Goal: Transaction & Acquisition: Book appointment/travel/reservation

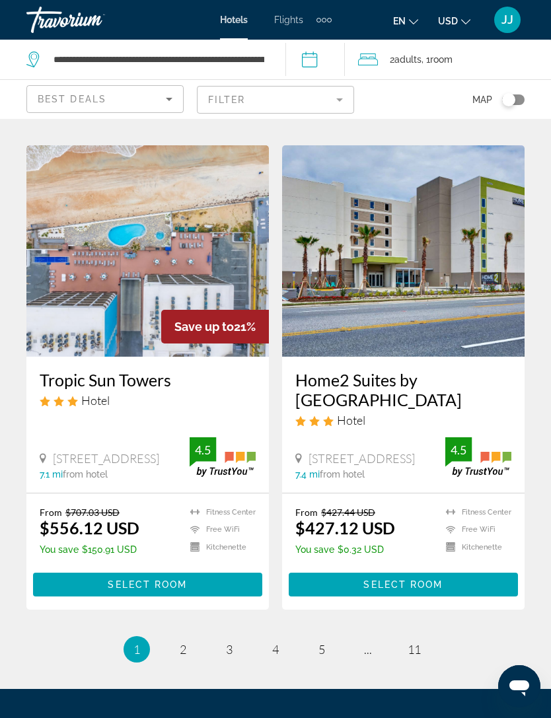
scroll to position [2525, 0]
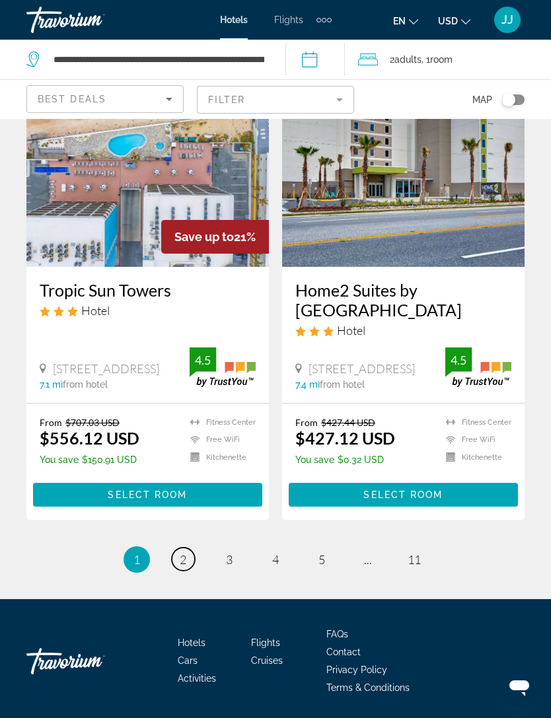
click at [194, 562] on link "page 2" at bounding box center [183, 559] width 23 height 23
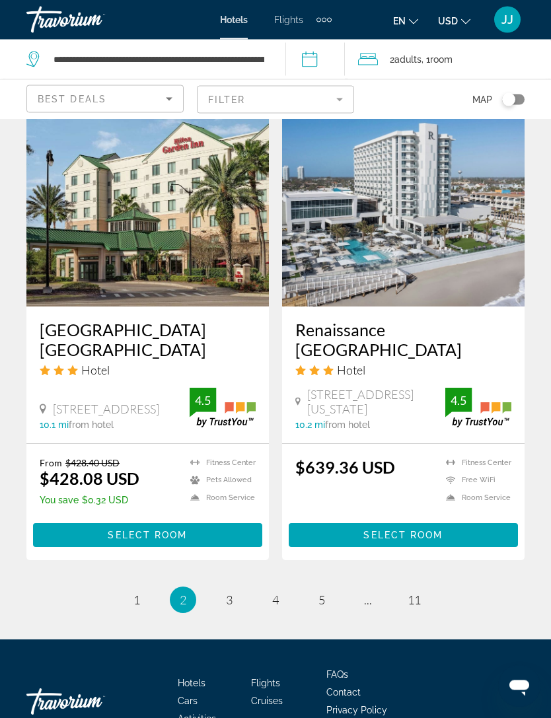
scroll to position [2619, 0]
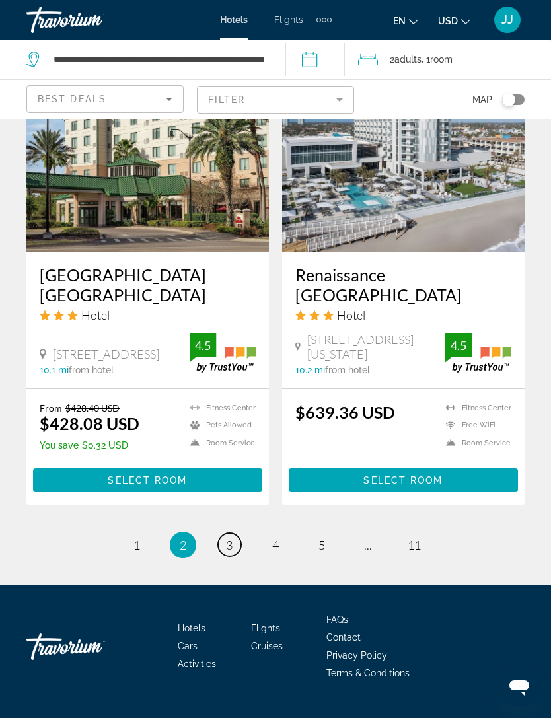
click at [241, 557] on link "page 3" at bounding box center [229, 544] width 23 height 23
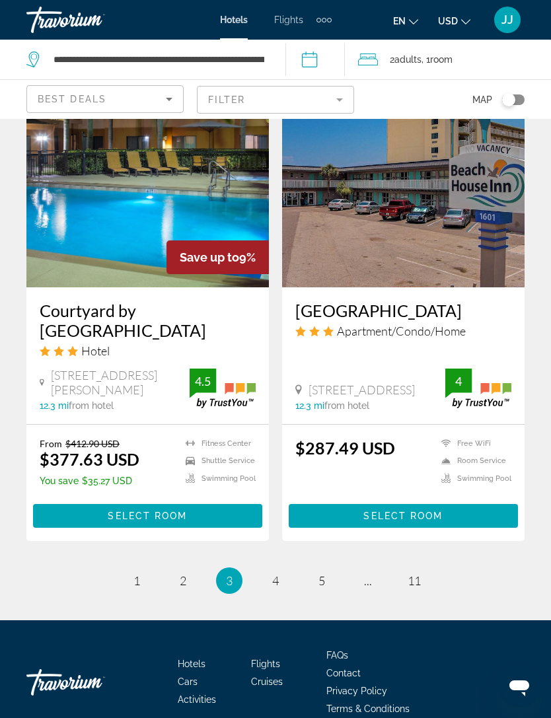
scroll to position [2556, 0]
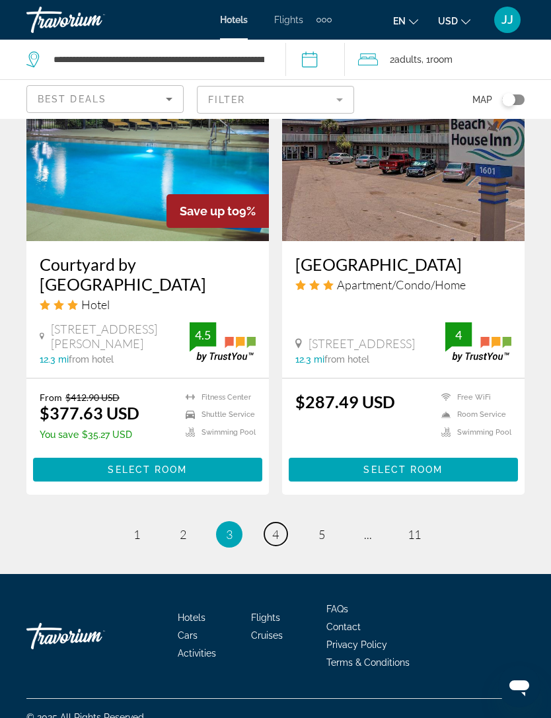
click at [284, 546] on link "page 4" at bounding box center [275, 534] width 23 height 23
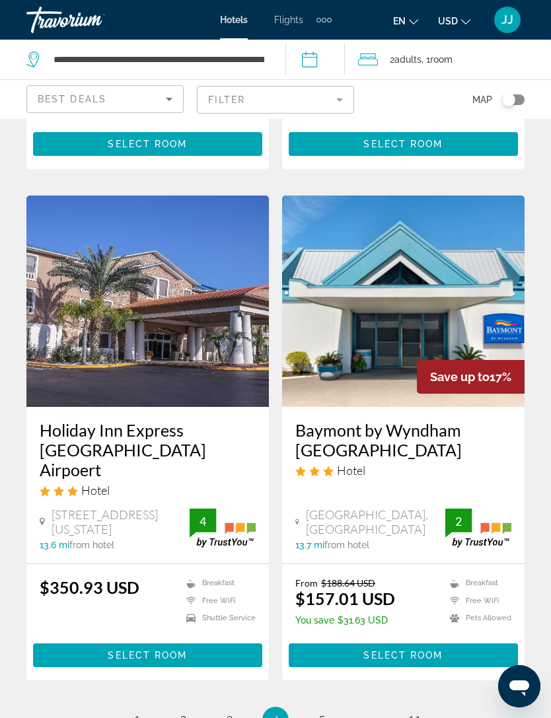
scroll to position [2565, 0]
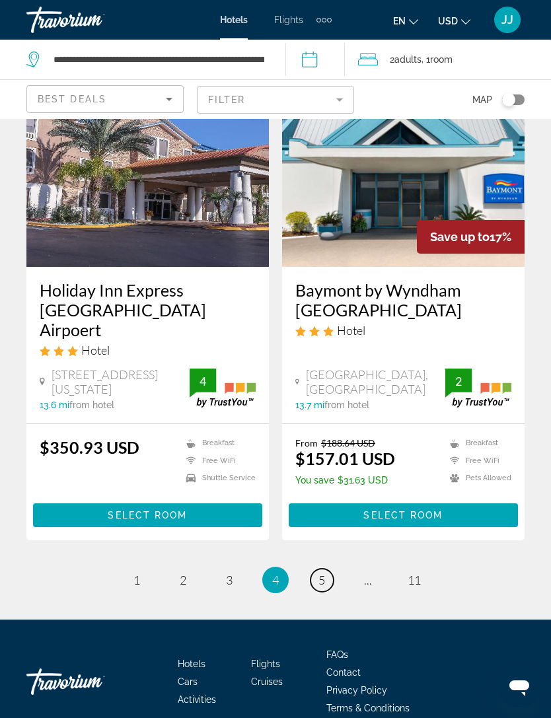
click at [331, 569] on link "page 5" at bounding box center [322, 580] width 23 height 23
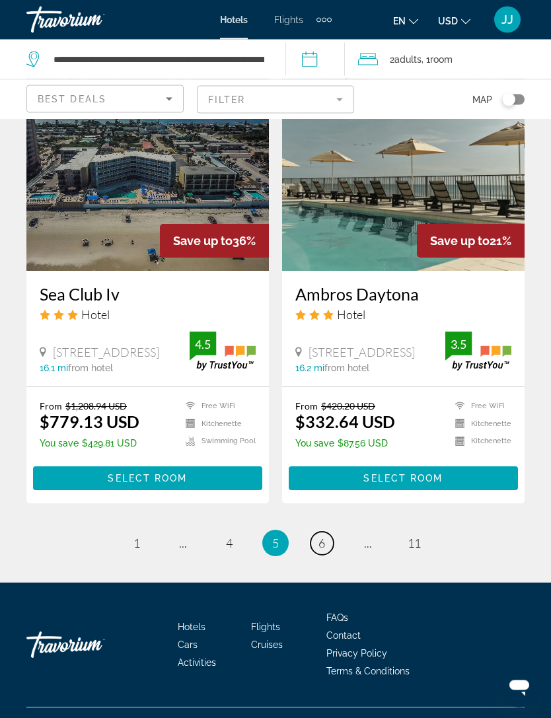
scroll to position [2526, 0]
click at [333, 555] on link "page 6" at bounding box center [322, 543] width 23 height 23
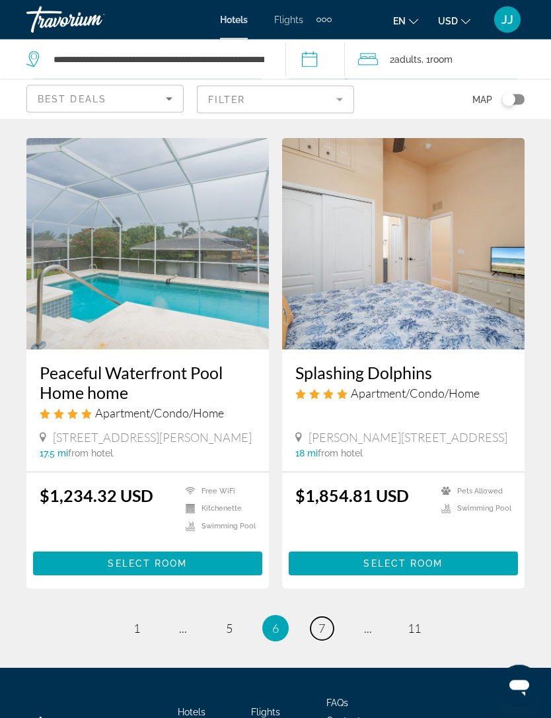
scroll to position [2453, 0]
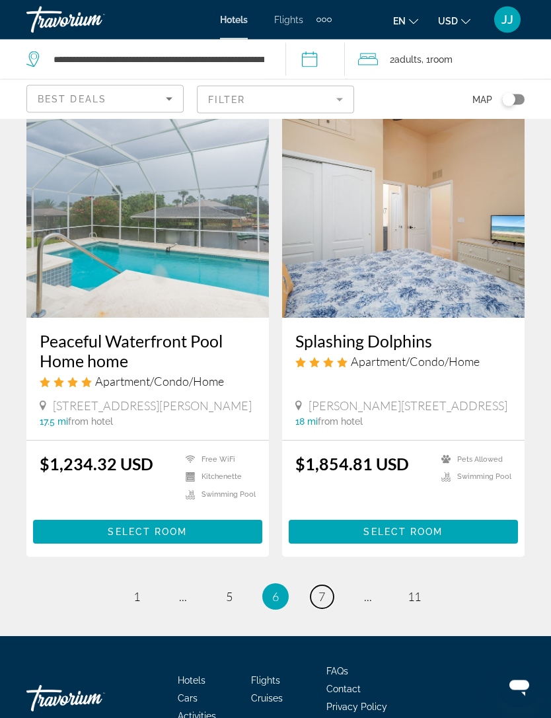
click at [332, 591] on link "page 7" at bounding box center [322, 597] width 23 height 23
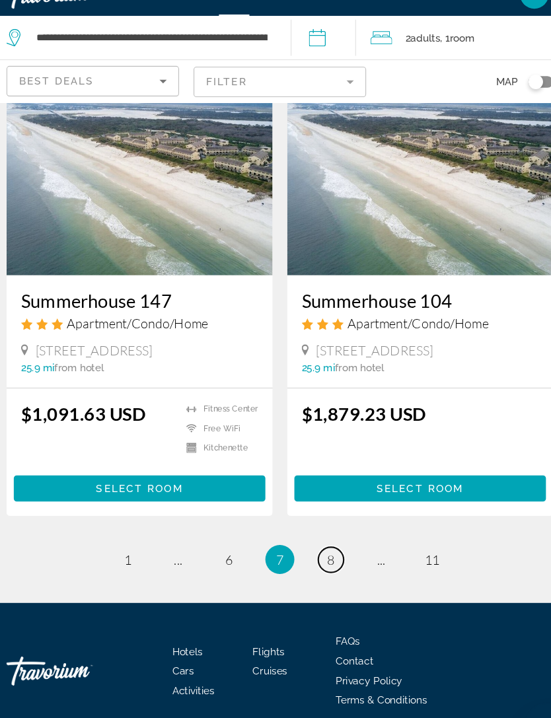
scroll to position [2520, 0]
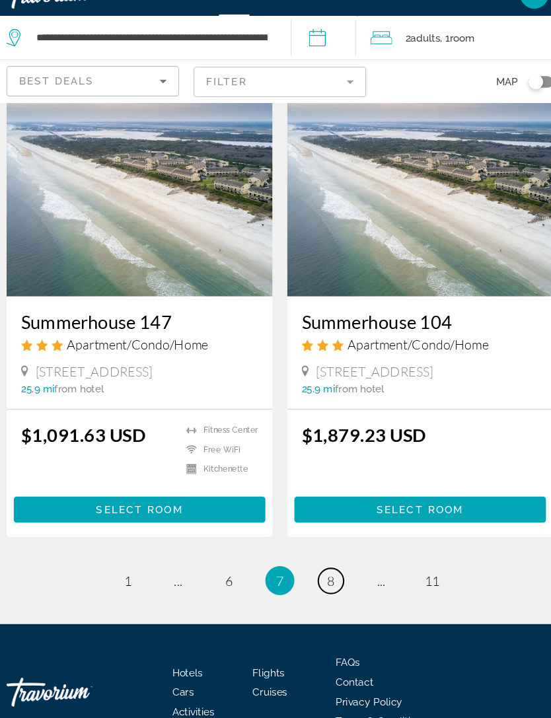
click at [311, 543] on link "page 8" at bounding box center [322, 554] width 23 height 23
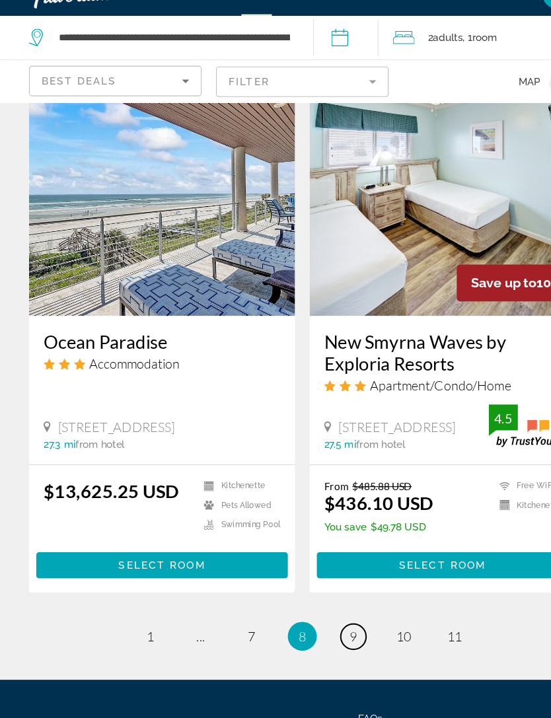
scroll to position [2467, 0]
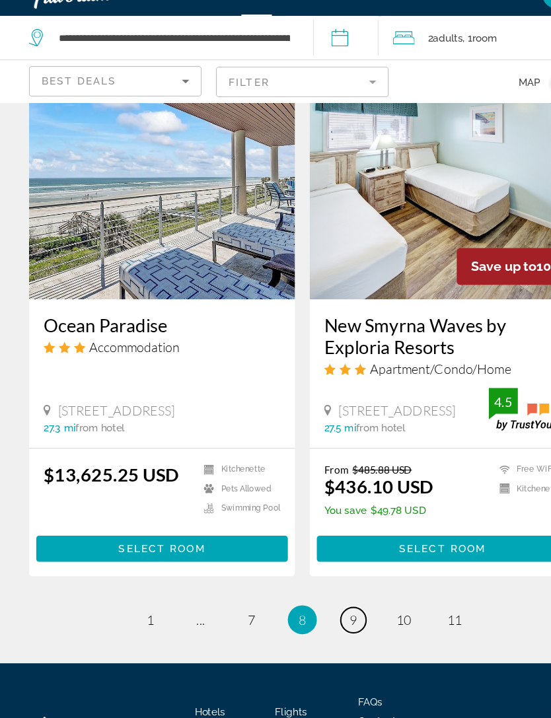
click at [332, 598] on link "page 9" at bounding box center [322, 590] width 23 height 23
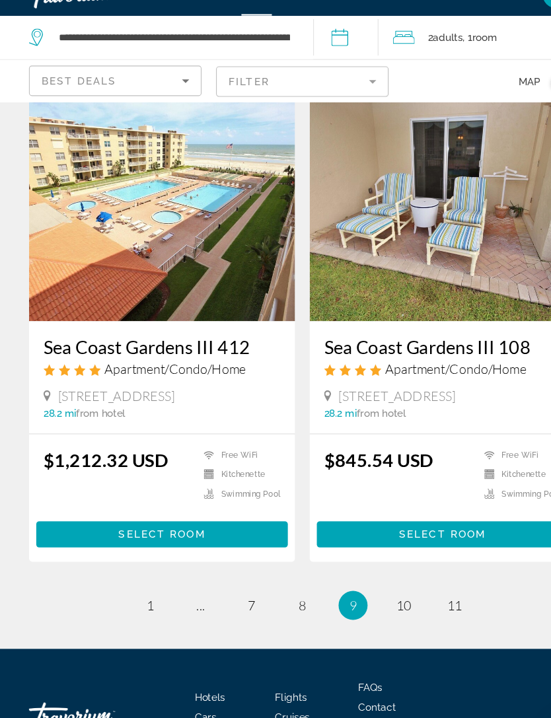
scroll to position [2413, 0]
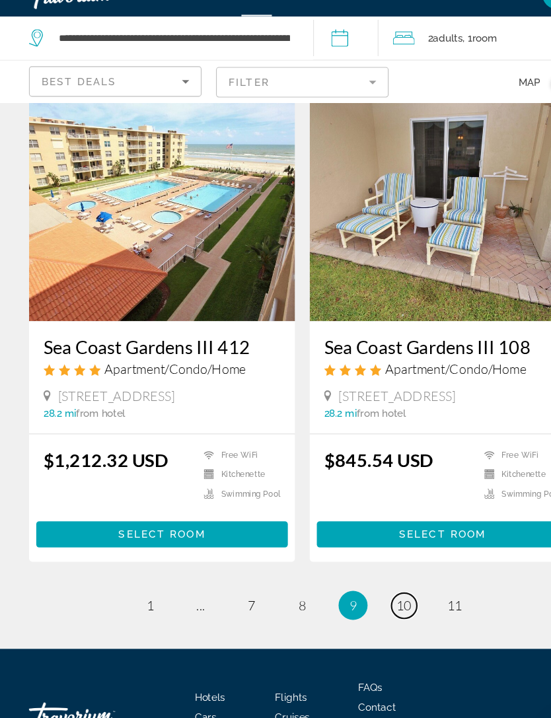
click at [379, 580] on link "page 10" at bounding box center [368, 577] width 23 height 23
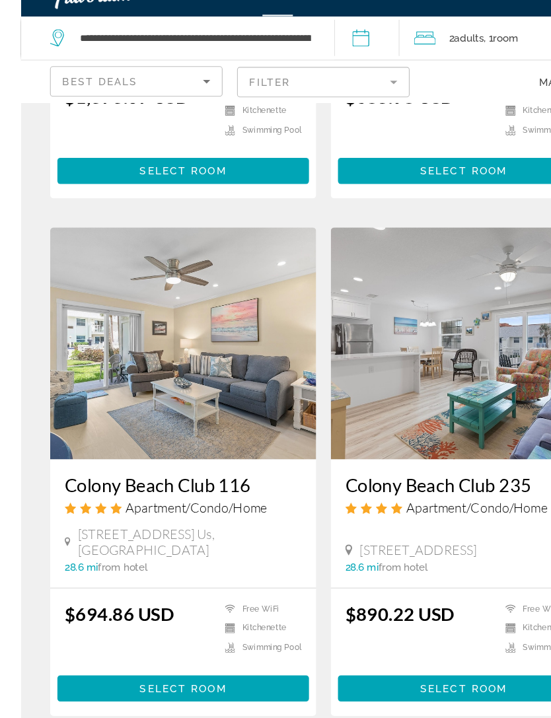
scroll to position [2494, 0]
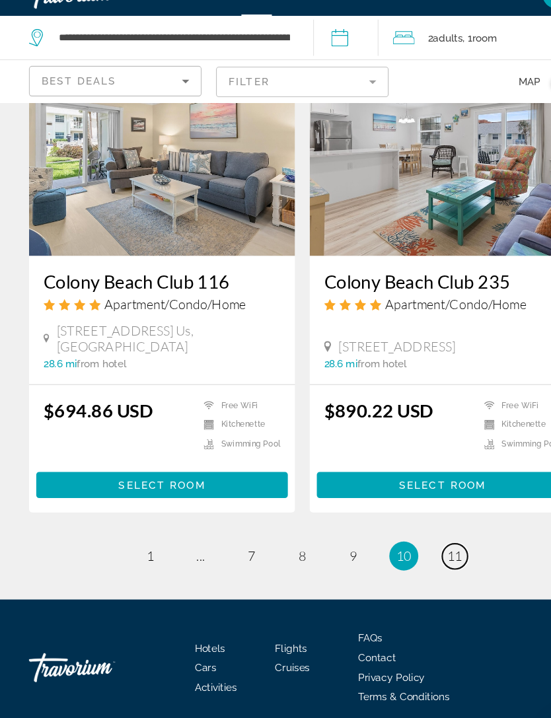
click at [424, 521] on link "page 11" at bounding box center [414, 532] width 23 height 23
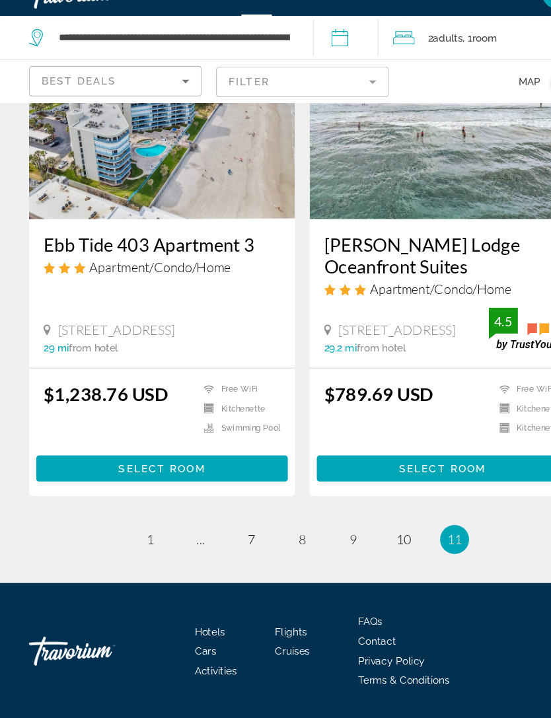
scroll to position [2052, 0]
click at [147, 506] on link "page 1" at bounding box center [137, 517] width 23 height 23
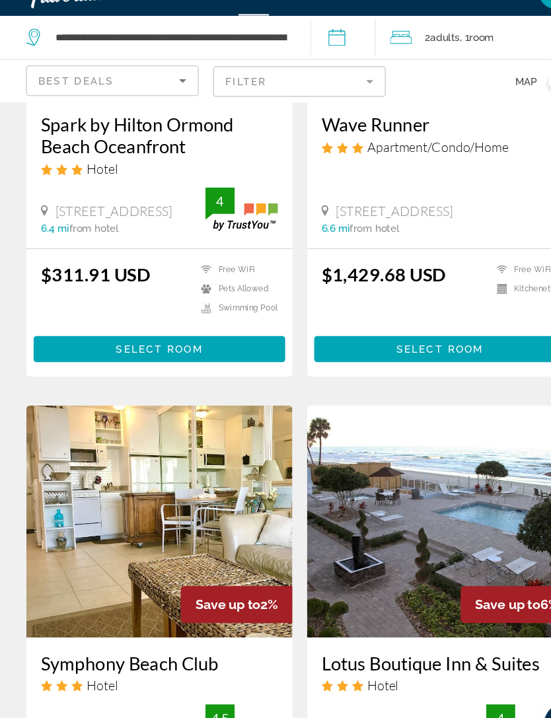
scroll to position [1269, 0]
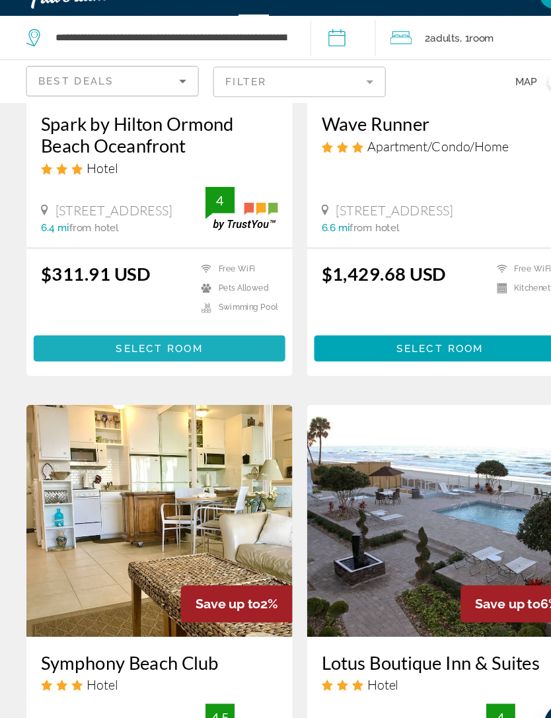
click at [134, 338] on span "Select Room" at bounding box center [147, 343] width 79 height 11
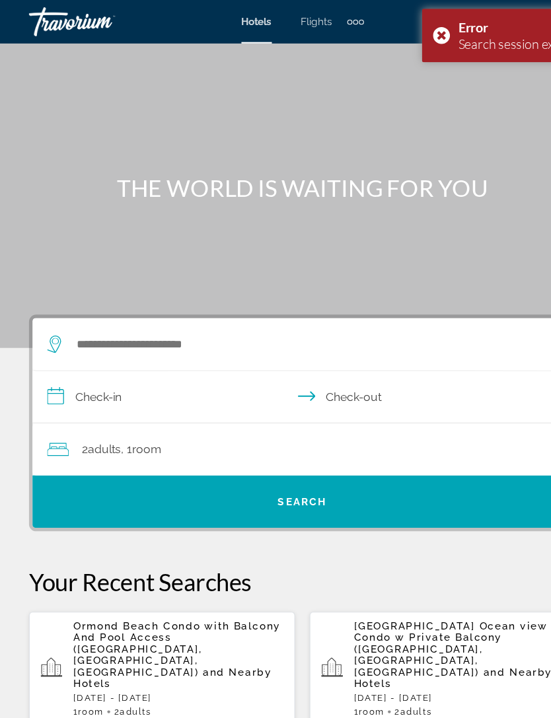
click at [36, 309] on app-destination-search "Search widget" at bounding box center [276, 314] width 492 height 48
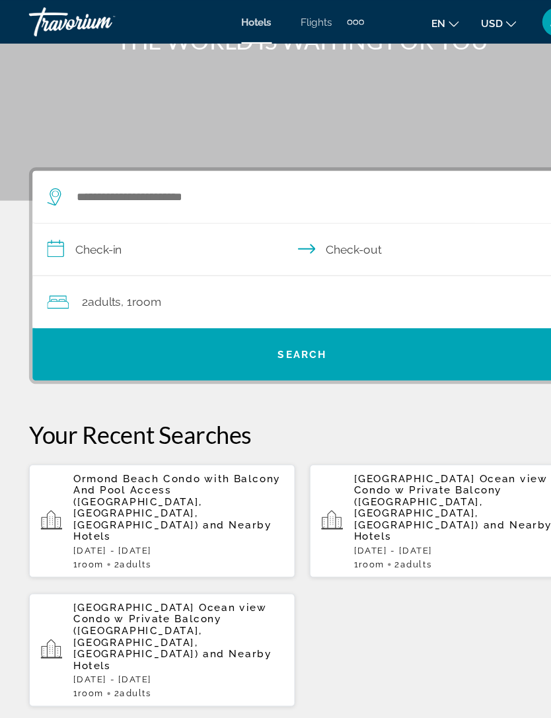
scroll to position [134, 0]
click at [48, 280] on icon "Travelers: 2 adults, 0 children" at bounding box center [53, 276] width 20 height 16
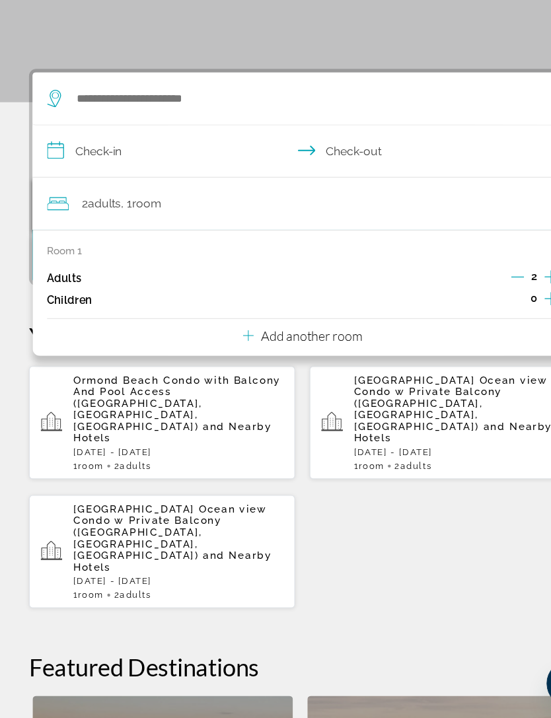
scroll to position [180, 0]
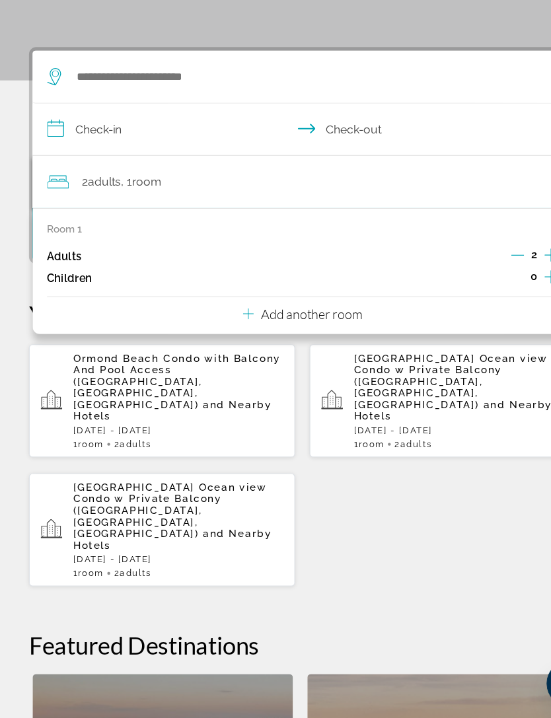
click at [117, 545] on span "and Nearby Hotels" at bounding box center [157, 555] width 181 height 21
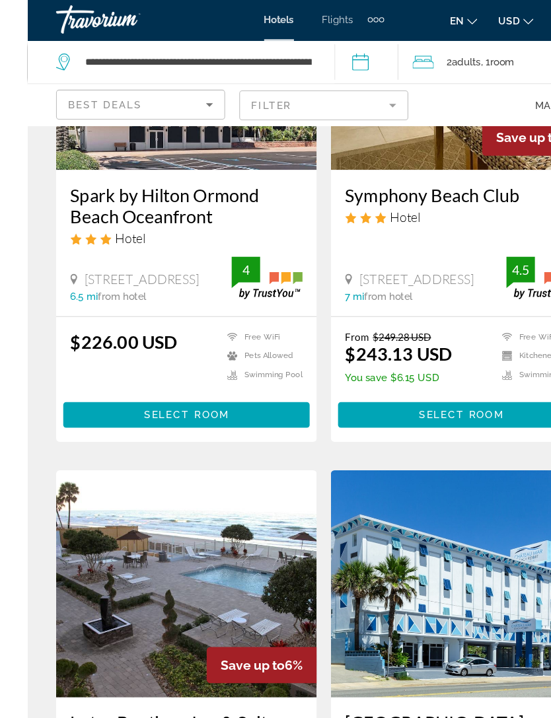
scroll to position [722, 0]
